Goal: Task Accomplishment & Management: Use online tool/utility

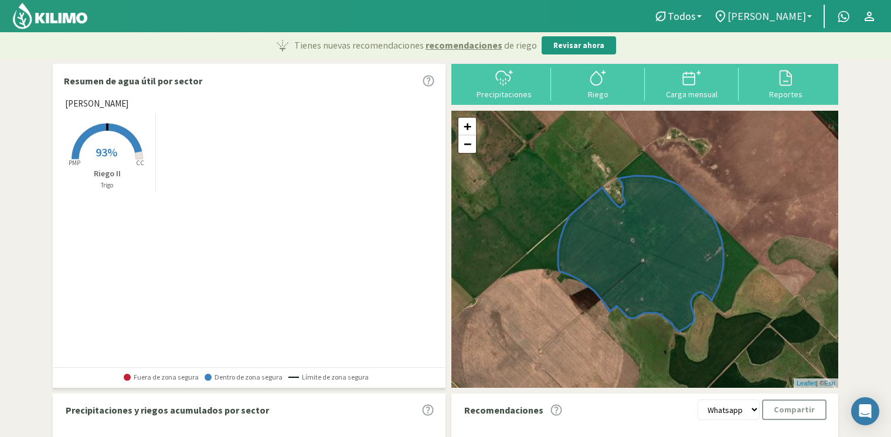
click at [776, 18] on span "[PERSON_NAME]" at bounding box center [767, 16] width 79 height 12
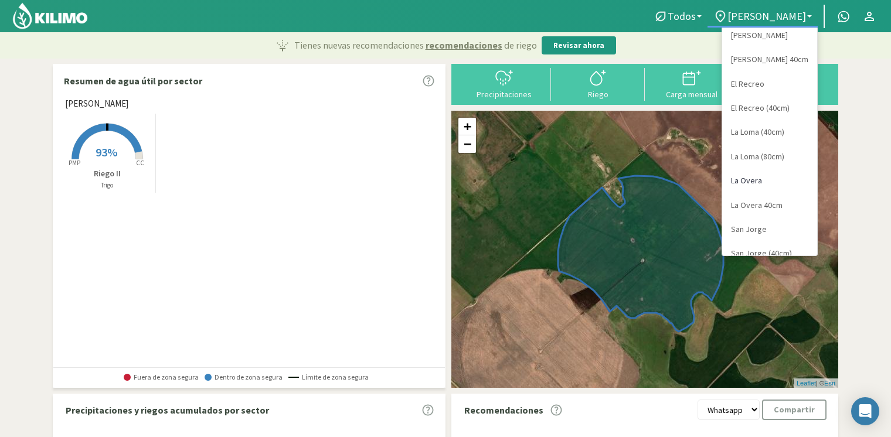
scroll to position [45, 0]
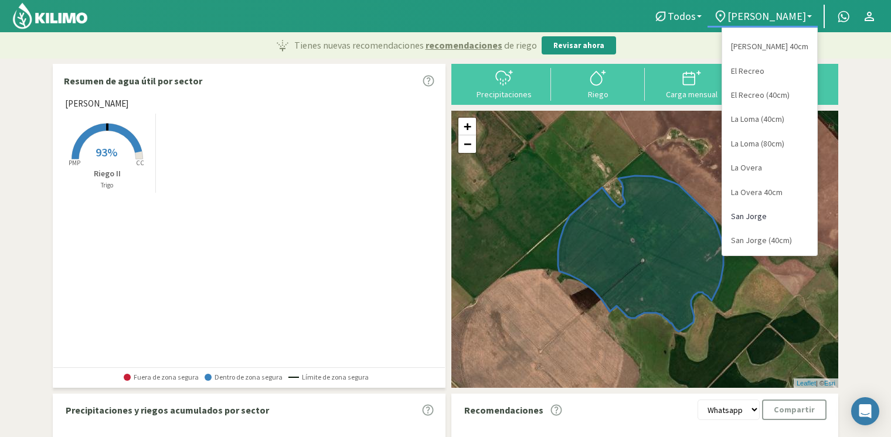
click at [765, 214] on link "San Jorge" at bounding box center [769, 217] width 95 height 24
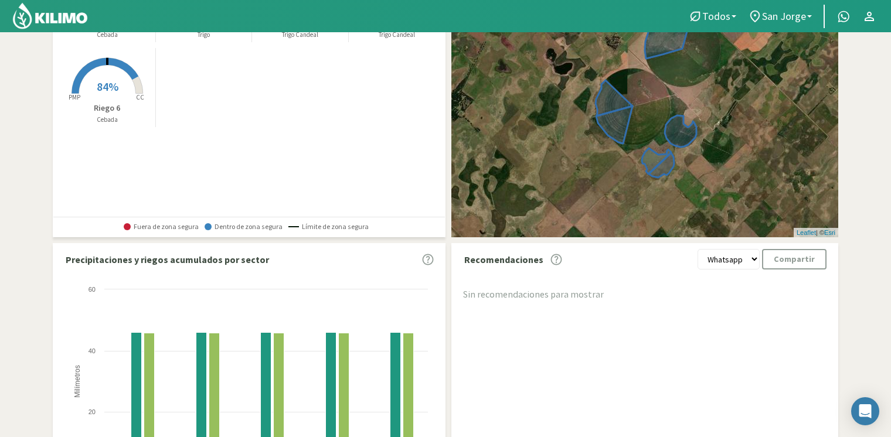
scroll to position [0, 0]
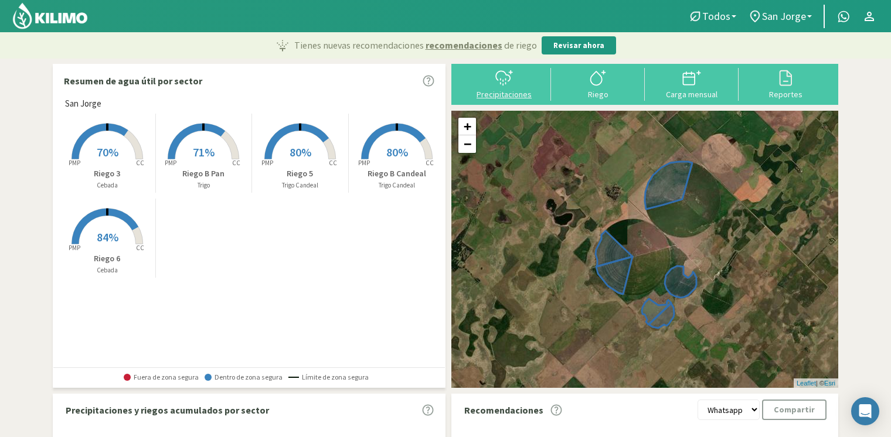
click at [502, 94] on div "Precipitaciones" at bounding box center [504, 94] width 87 height 8
select select "8: Object"
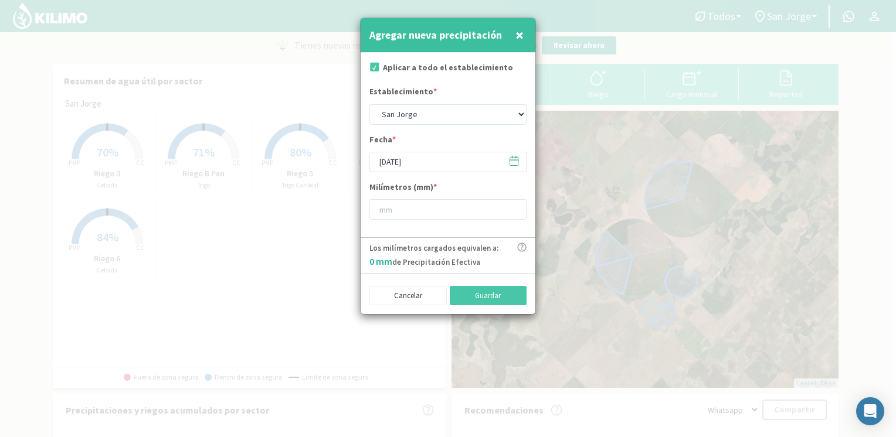
click at [510, 157] on icon at bounding box center [514, 161] width 8 height 8
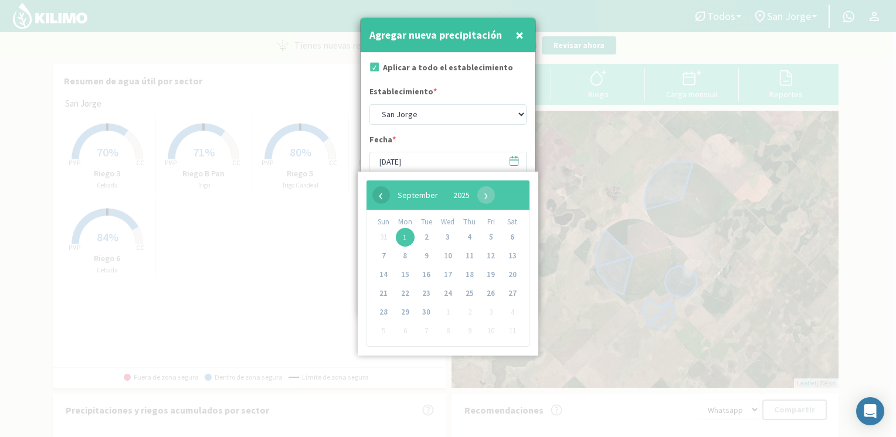
click at [382, 192] on span "‹" at bounding box center [381, 195] width 18 height 18
click at [382, 332] on span "31" at bounding box center [383, 331] width 19 height 19
type input "[DATE]"
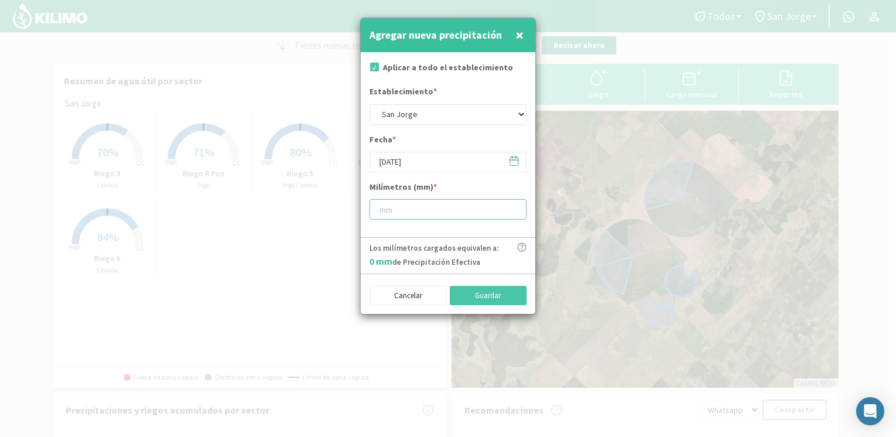
click at [410, 203] on input "number" at bounding box center [447, 209] width 157 height 21
type input "25"
click at [470, 299] on button "Guardar" at bounding box center [488, 296] width 77 height 20
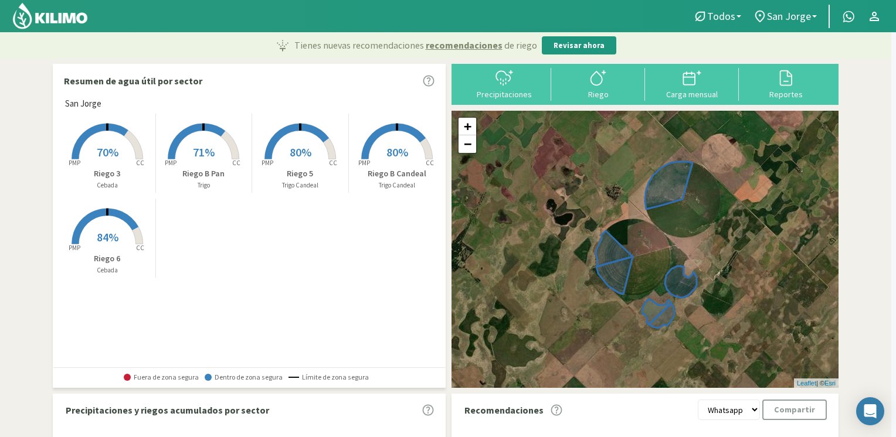
type input "[DATE]"
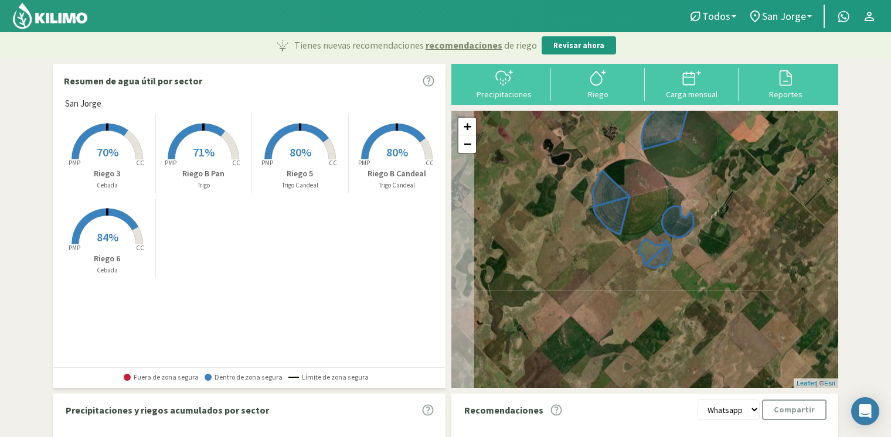
drag, startPoint x: 570, startPoint y: 277, endPoint x: 706, endPoint y: 226, distance: 145.3
click at [706, 226] on div "+ − Leaflet | © Esri" at bounding box center [644, 249] width 387 height 277
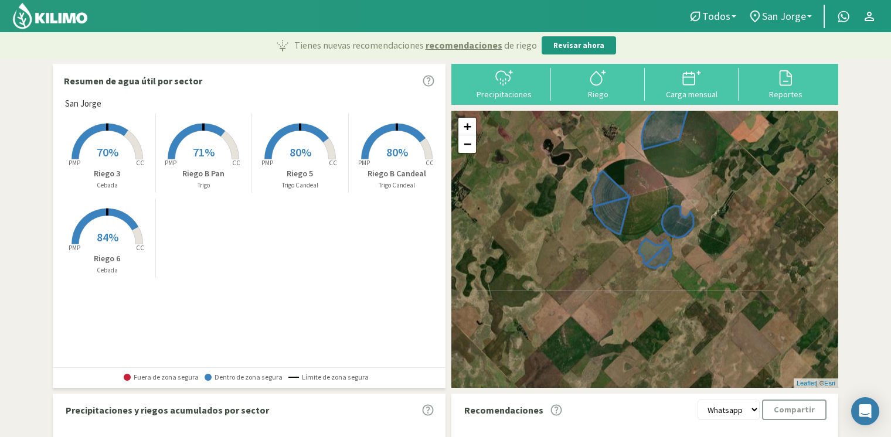
click at [787, 11] on span "San Jorge" at bounding box center [784, 16] width 44 height 12
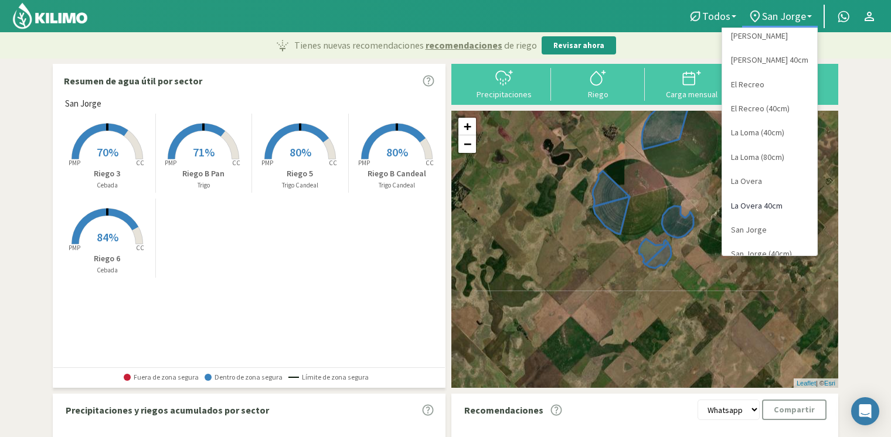
scroll to position [45, 0]
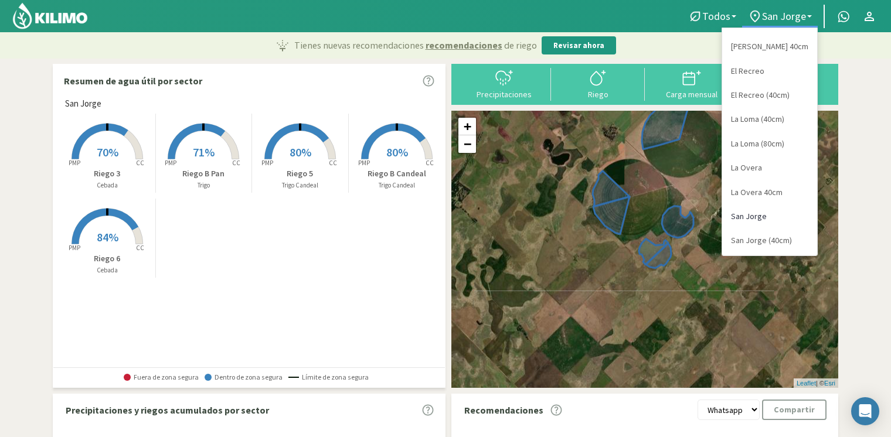
click at [778, 212] on link "San Jorge" at bounding box center [769, 217] width 95 height 24
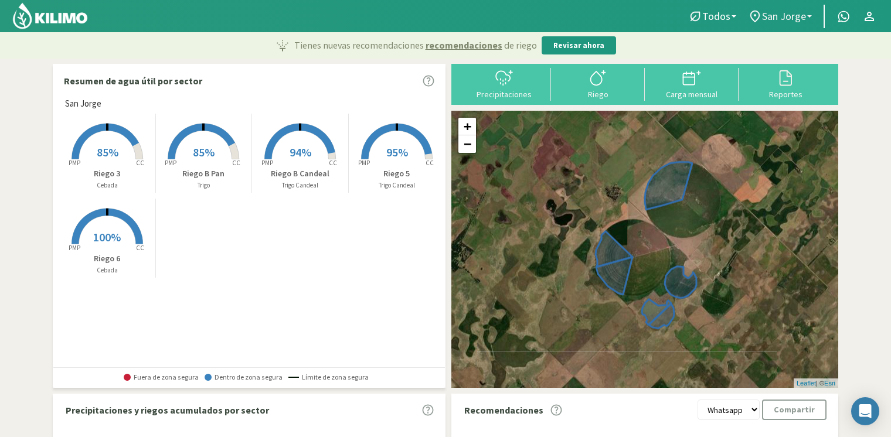
click at [807, 18] on link "San Jorge" at bounding box center [780, 16] width 76 height 22
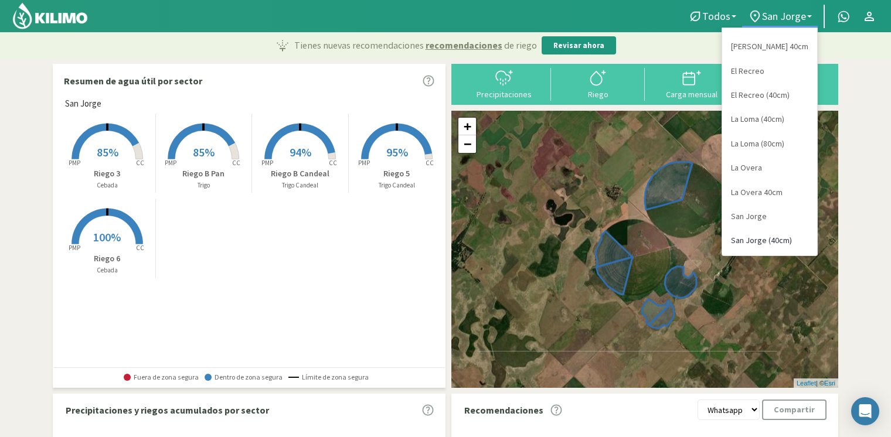
click at [750, 240] on link "San Jorge (40cm)" at bounding box center [769, 241] width 95 height 24
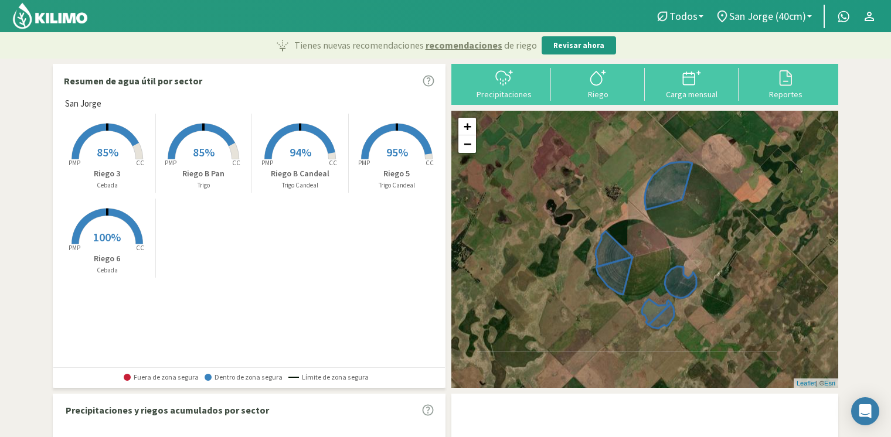
select select "9: Object"
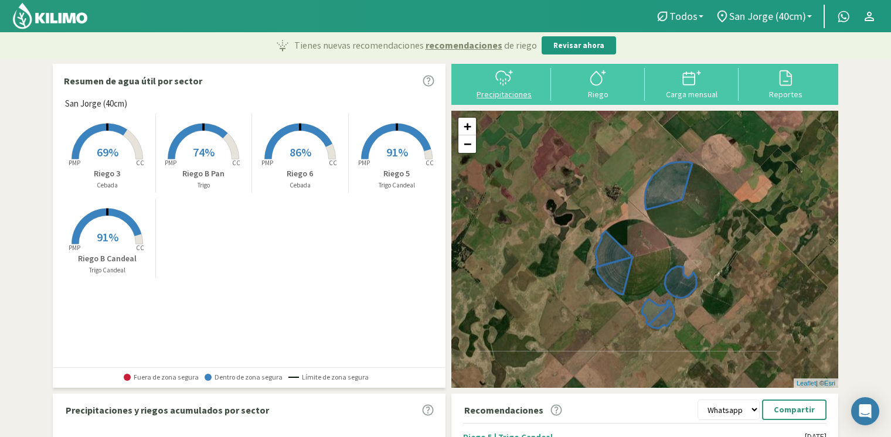
click at [506, 91] on div "Precipitaciones" at bounding box center [504, 94] width 87 height 8
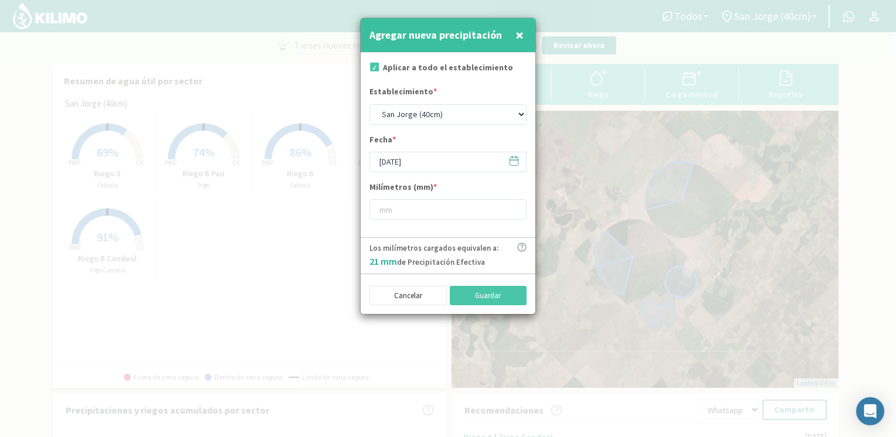
click at [510, 163] on icon at bounding box center [514, 161] width 8 height 8
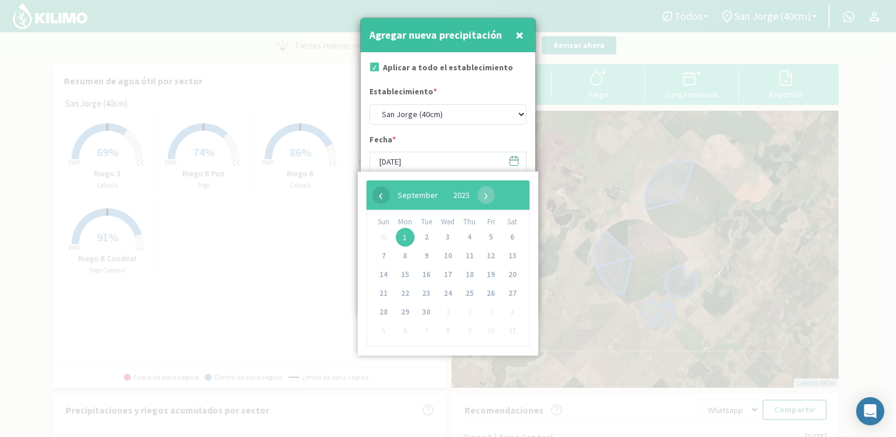
click at [383, 195] on span "‹" at bounding box center [381, 195] width 18 height 18
click at [384, 332] on span "31" at bounding box center [383, 331] width 19 height 19
type input "[DATE]"
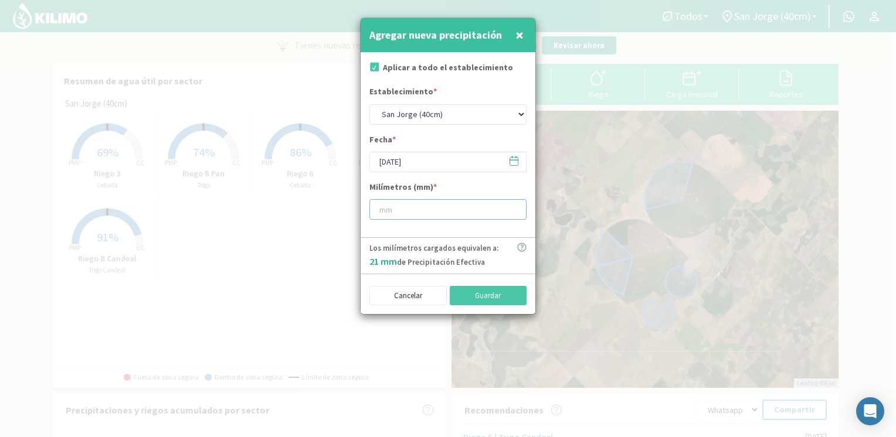
click at [428, 209] on input "number" at bounding box center [447, 209] width 157 height 21
type input "25"
click at [506, 288] on button "Guardar" at bounding box center [488, 296] width 77 height 20
type input "[DATE]"
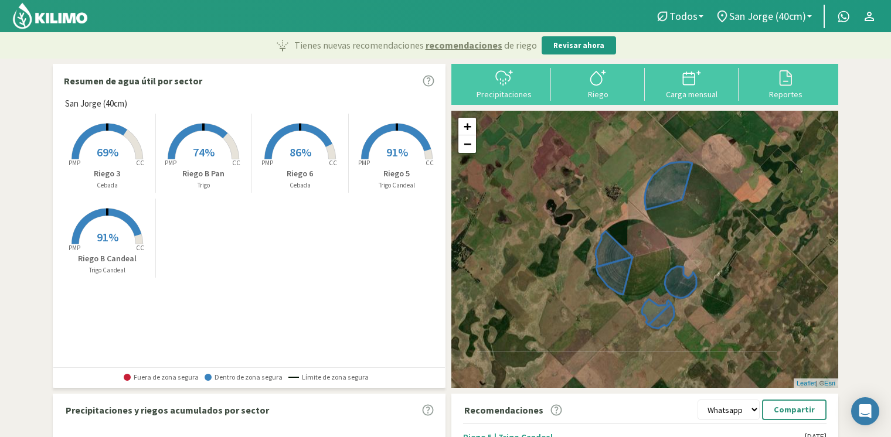
click at [101, 161] on rect at bounding box center [107, 161] width 94 height 94
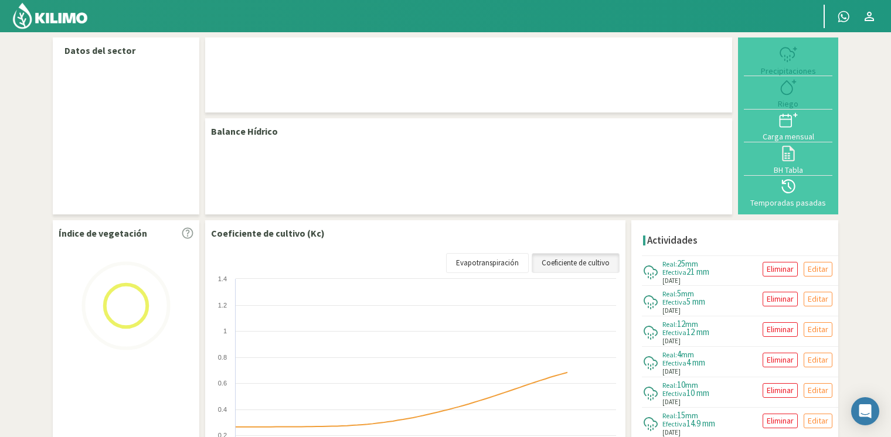
select select "9: Object"
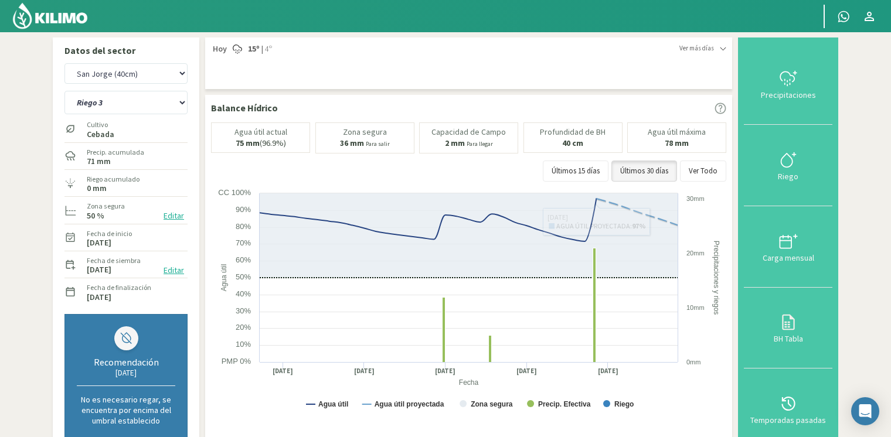
click at [52, 22] on img at bounding box center [50, 16] width 77 height 28
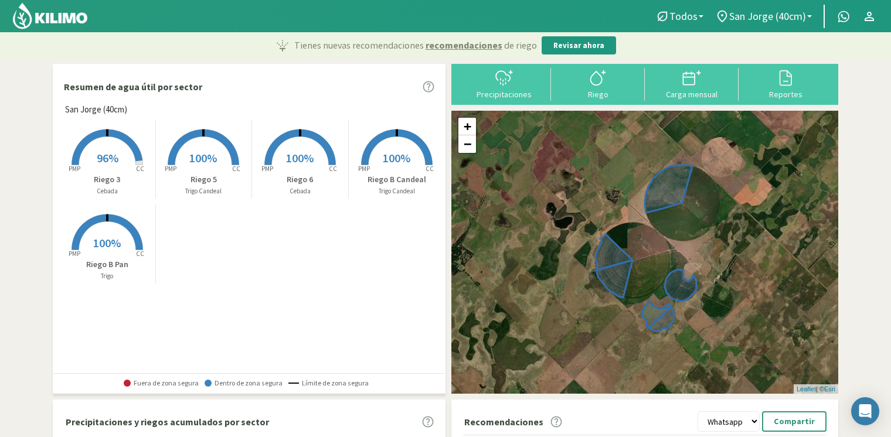
click at [322, 174] on p "Riego 6" at bounding box center [300, 180] width 96 height 12
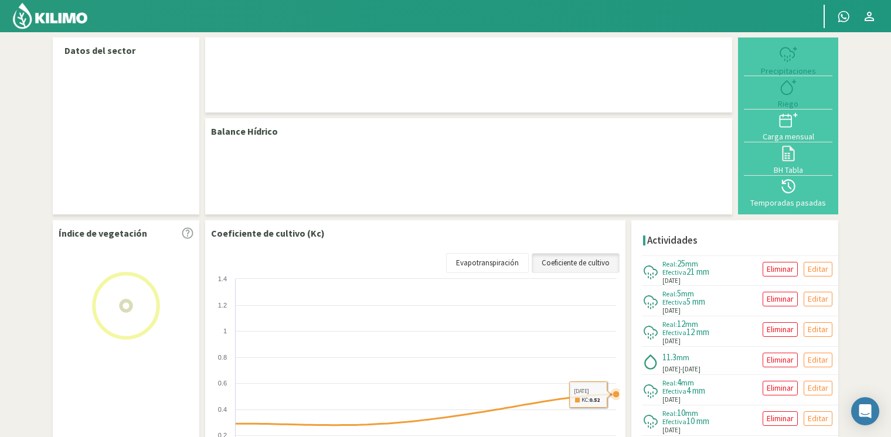
select select "9: Object"
select select "2: Object"
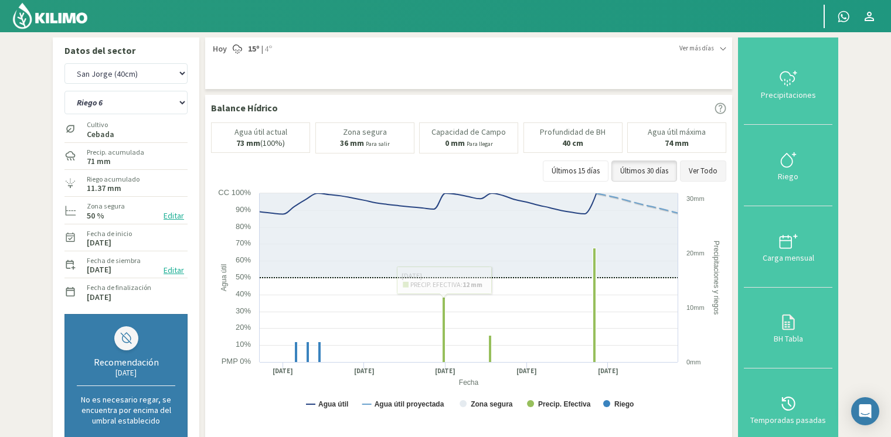
click at [699, 175] on button "Ver Todo" at bounding box center [703, 171] width 46 height 21
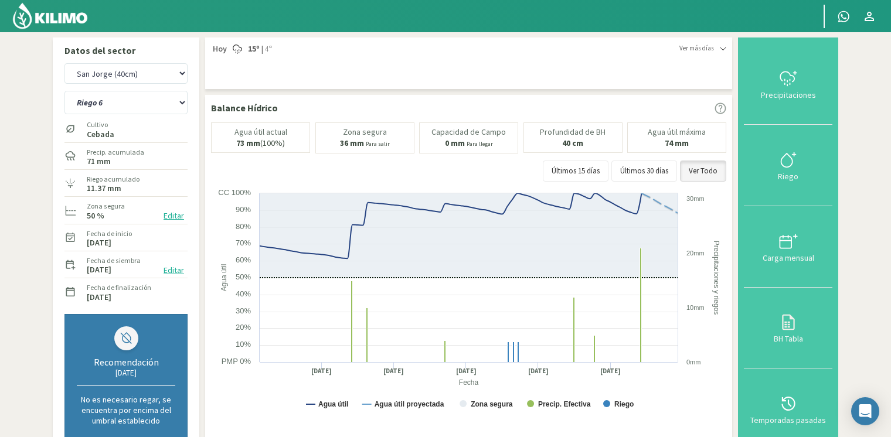
click at [66, 25] on img at bounding box center [50, 16] width 77 height 28
